Goal: Find specific page/section: Find specific page/section

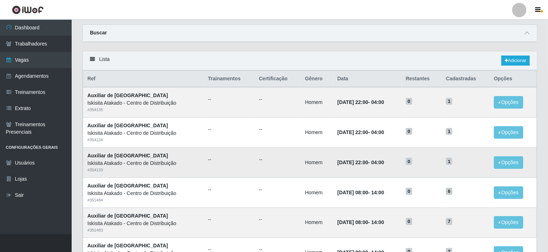
scroll to position [36, 0]
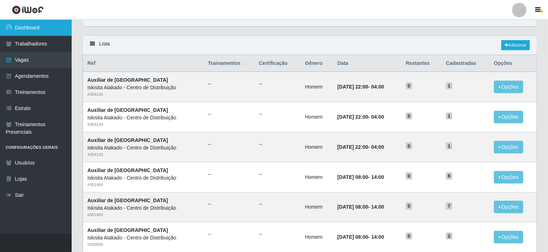
click at [31, 31] on link "Dashboard" at bounding box center [36, 28] width 72 height 16
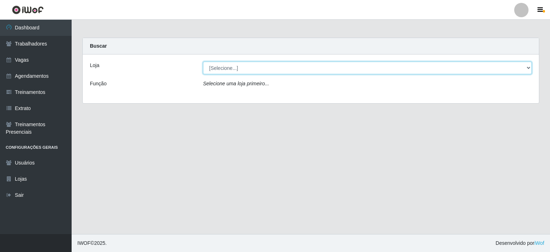
click at [241, 72] on select "[Selecione...] Iskisita Atakado - Centro de Distribuição" at bounding box center [367, 68] width 329 height 13
select select "425"
click at [203, 62] on select "[Selecione...] Iskisita Atakado - Centro de Distribuição" at bounding box center [367, 68] width 329 height 13
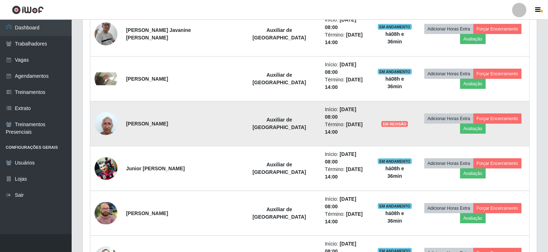
scroll to position [317, 0]
